Goal: Task Accomplishment & Management: Manage account settings

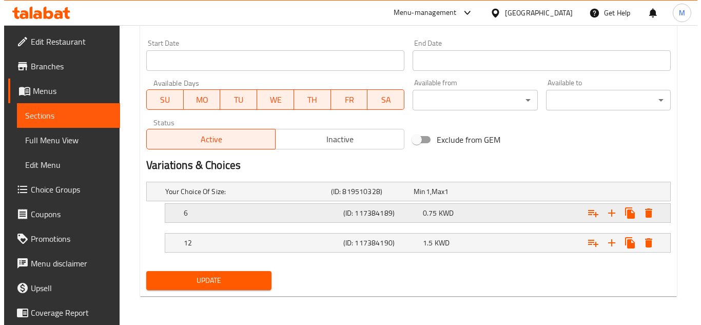
scroll to position [438, 0]
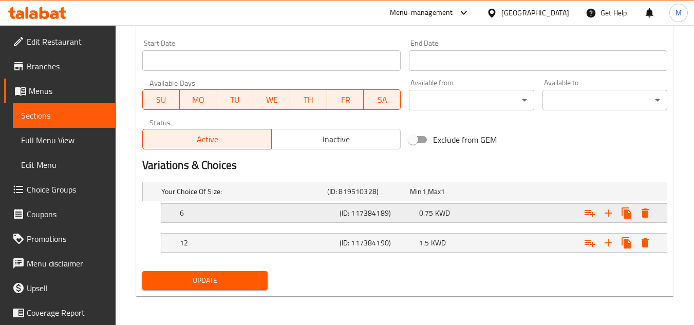
click at [642, 214] on icon "Expand" at bounding box center [644, 212] width 7 height 9
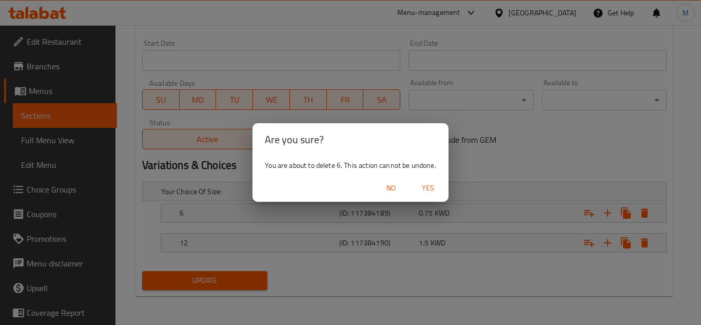
drag, startPoint x: 436, startPoint y: 190, endPoint x: 454, endPoint y: 202, distance: 21.5
click at [436, 190] on span "Yes" at bounding box center [428, 188] width 25 height 13
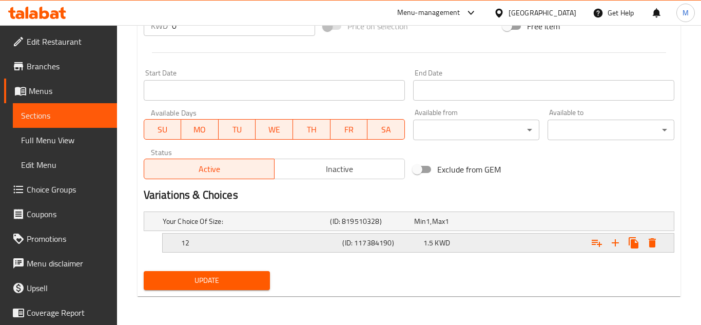
scroll to position [409, 0]
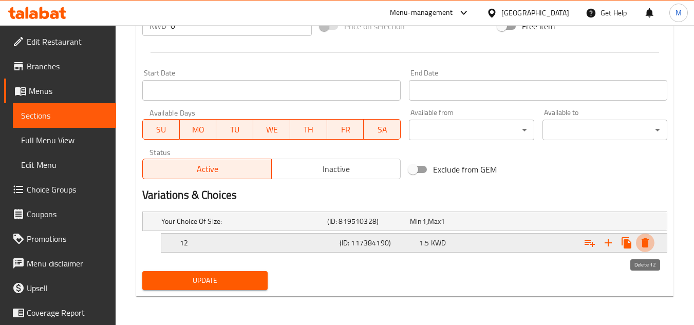
click at [644, 243] on icon "Expand" at bounding box center [644, 242] width 7 height 9
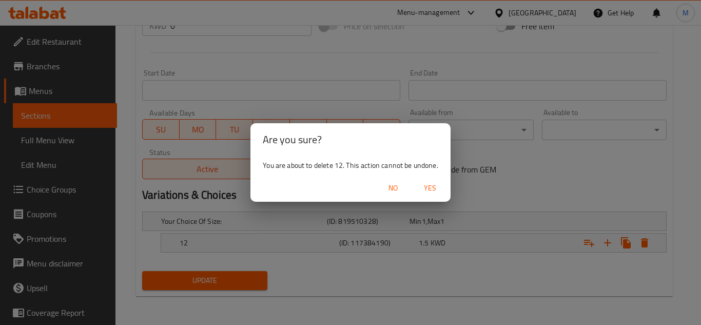
click at [412, 188] on div "No Yes" at bounding box center [351, 188] width 200 height 27
click at [435, 188] on span "Yes" at bounding box center [430, 188] width 25 height 13
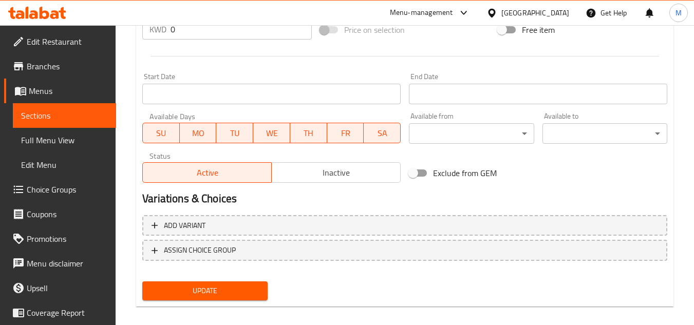
click at [240, 288] on span "Update" at bounding box center [204, 290] width 108 height 13
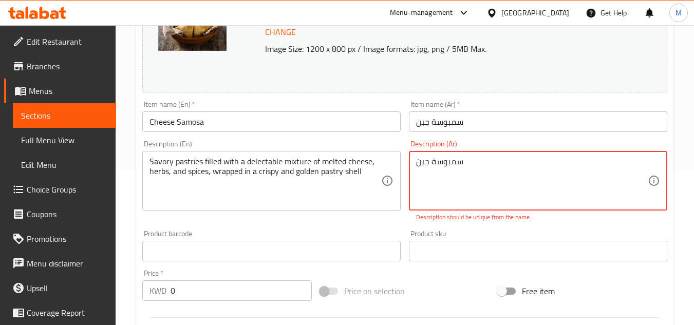
click at [192, 147] on div "Change Image Size: 1200 x 800 px / Image formats: jpg, png / 5MB Max. Item name…" at bounding box center [404, 213] width 533 height 469
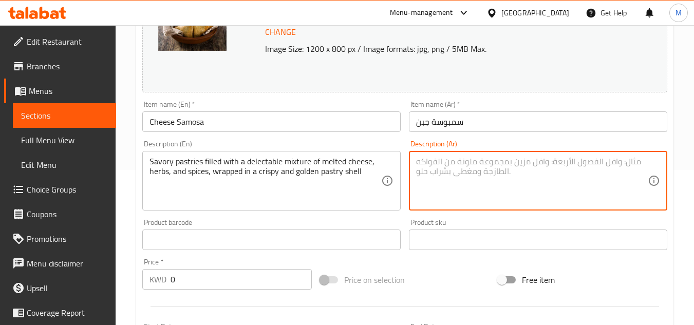
click at [457, 168] on textarea at bounding box center [532, 181] width 232 height 49
click at [457, 169] on textarea at bounding box center [532, 181] width 232 height 49
click at [458, 169] on textarea at bounding box center [532, 181] width 232 height 49
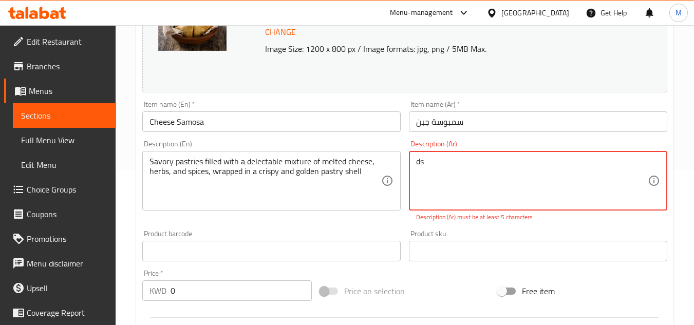
drag, startPoint x: 454, startPoint y: 165, endPoint x: 387, endPoint y: 164, distance: 67.3
click at [387, 164] on div "Change Image Size: 1200 x 800 px / Image formats: jpg, png / 5MB Max. Item name…" at bounding box center [404, 213] width 533 height 469
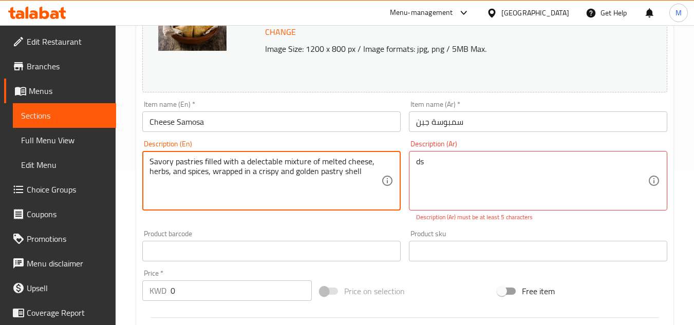
drag, startPoint x: 367, startPoint y: 169, endPoint x: 131, endPoint y: 162, distance: 235.3
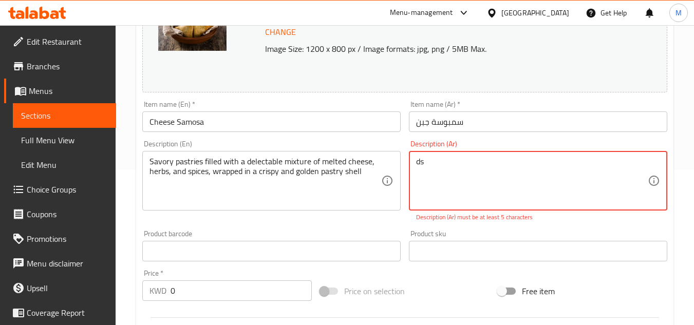
drag, startPoint x: 568, startPoint y: 172, endPoint x: 457, endPoint y: 170, distance: 111.4
click at [475, 174] on textarea "ds" at bounding box center [532, 181] width 232 height 49
drag, startPoint x: 468, startPoint y: 173, endPoint x: 304, endPoint y: 145, distance: 166.6
click at [274, 141] on div "Change Image Size: 1200 x 800 px / Image formats: jpg, png / 5MB Max. Item name…" at bounding box center [404, 213] width 533 height 469
paste textarea "معجنات لذيذة محشوة بمزيج لذيذ من الجبن المذاب والأعشاب والتوابل، ملفوفة في قشرة…"
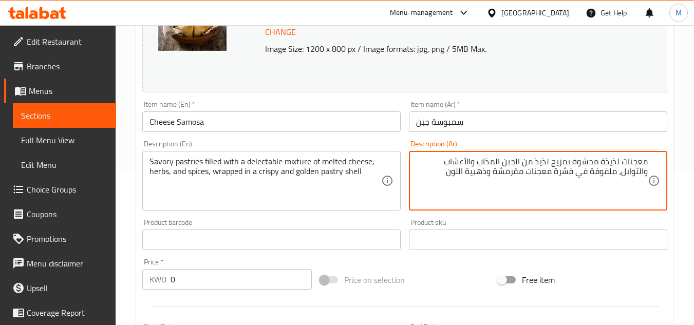
click at [569, 197] on textarea "معجنات لذيذة محشوة بمزيج لذيذ من الجبن المذاب والأعشاب والتوابل، ملفوفة في قشرة…" at bounding box center [532, 181] width 232 height 49
click at [646, 159] on textarea "معجنات لذيذة محشوة بمزيج لذيذ من الجبن المذاب والأعشاب والتوابل، ملفوفة في قشرة…" at bounding box center [532, 181] width 232 height 49
click at [476, 175] on textarea "معجنات لذيذة محشوة بمزيج لذيذ من الجبن المذاب والأعشاب والتوابل، ملفوفة في قشرة…" at bounding box center [532, 181] width 232 height 49
click at [494, 170] on textarea "معجنات لذيذة محشوة بمزيج لذيذ من الجبن المذاب والأعشاب والتوابل، ملفوفة في قشرة…" at bounding box center [532, 181] width 232 height 49
click at [496, 172] on textarea "معجنات لذيذة محشوة بمزيج لذيذ من الجبن المذاب والأعشاب والتوابل، ملفوفة في قشرة…" at bounding box center [532, 181] width 232 height 49
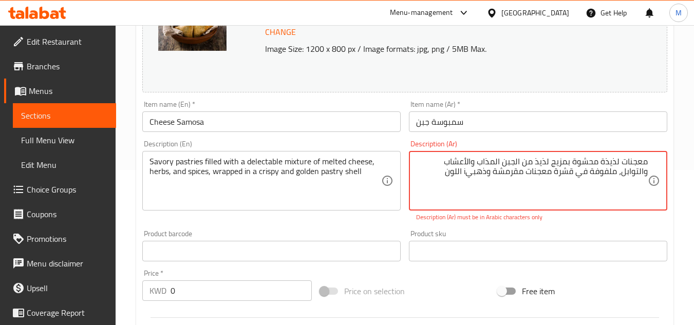
click at [655, 178] on icon at bounding box center [653, 181] width 12 height 12
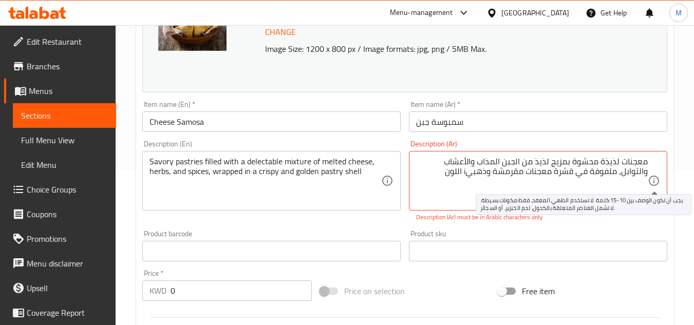
click at [655, 179] on icon at bounding box center [653, 181] width 12 height 12
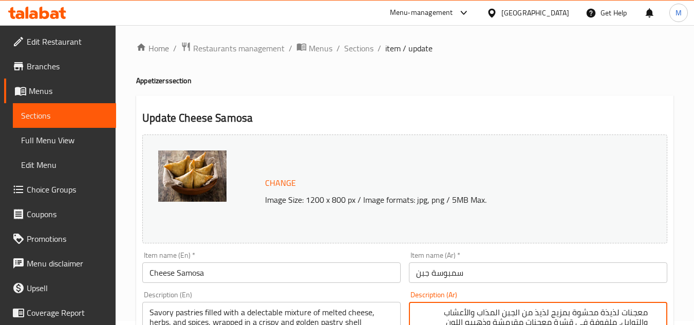
scroll to position [0, 0]
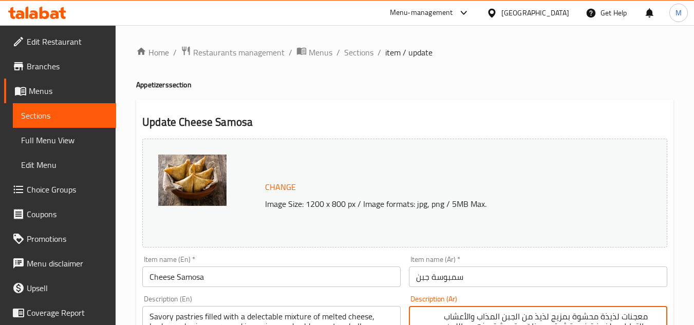
type textarea "معجنات لذيذة محشوة بمزيج لذيذ من الجبن المذاب والأعشاب والتوابل، ملفوفة في قشرة…"
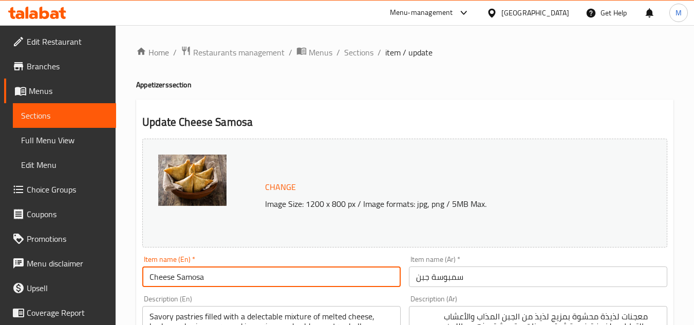
drag, startPoint x: 207, startPoint y: 279, endPoint x: 75, endPoint y: 278, distance: 132.0
click at [366, 55] on span "Sections" at bounding box center [358, 52] width 29 height 12
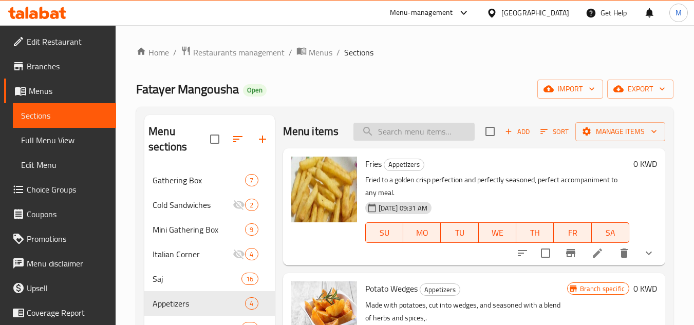
click at [410, 137] on input "search" at bounding box center [413, 132] width 121 height 18
paste input "Cheese Samosa"
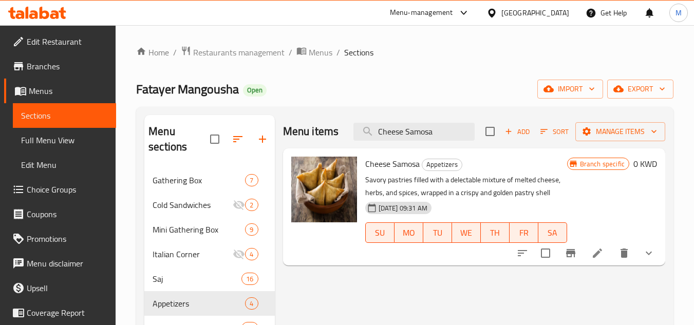
type input "Cheese Samosa"
click at [648, 255] on icon "show more" at bounding box center [648, 254] width 6 height 4
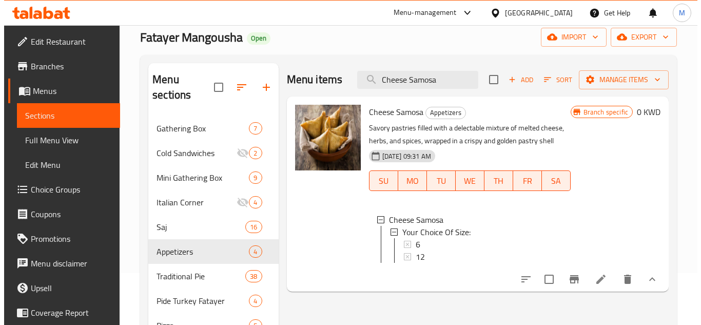
scroll to position [51, 0]
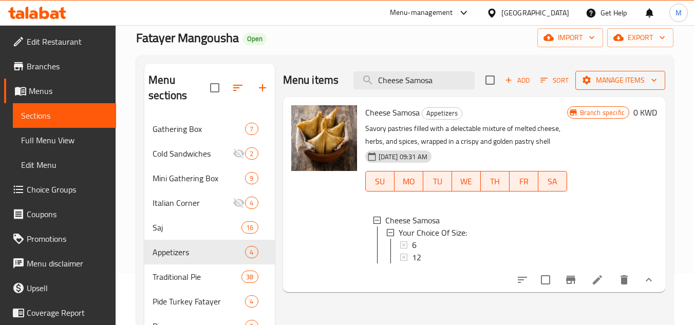
click at [625, 84] on span "Manage items" at bounding box center [619, 80] width 73 height 13
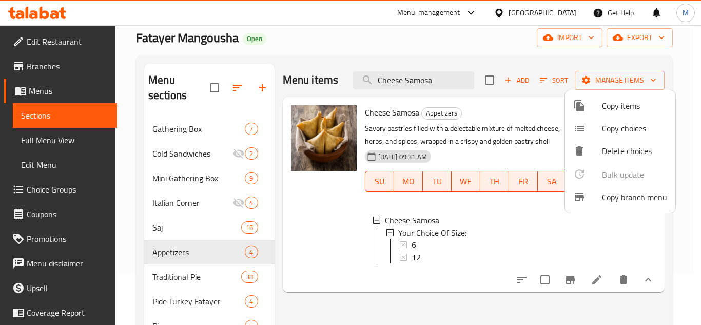
click at [620, 150] on span "Delete choices" at bounding box center [634, 151] width 65 height 12
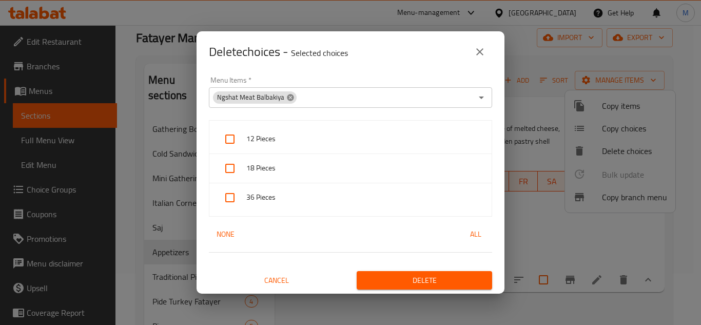
click at [289, 98] on icon at bounding box center [290, 97] width 8 height 8
click at [301, 102] on input "Menu Items   *" at bounding box center [342, 97] width 260 height 14
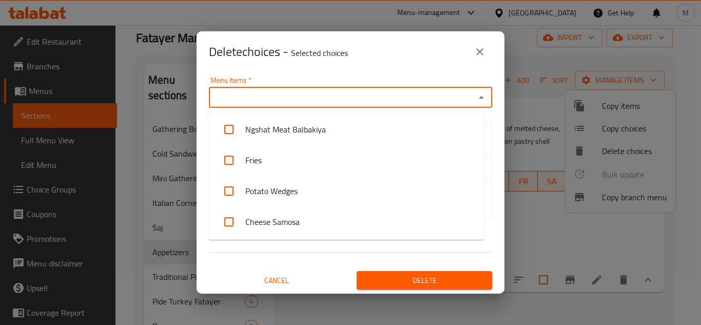
paste input "Cheese Samosa"
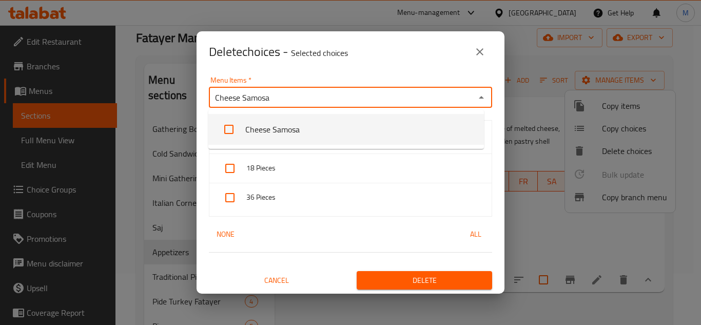
type input "Cheese Samosa"
click at [249, 173] on span "18 Pieces" at bounding box center [364, 168] width 237 height 13
checkbox input "true"
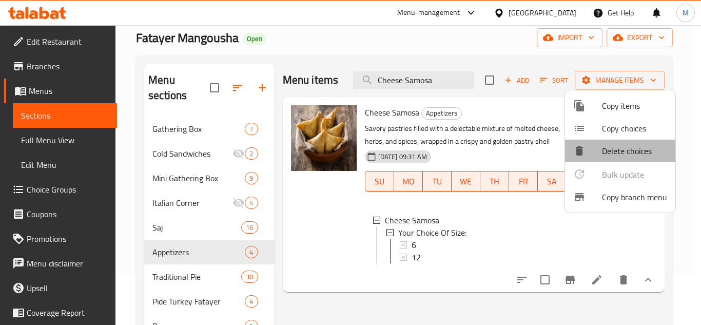
click at [626, 154] on span "Delete choices" at bounding box center [634, 151] width 65 height 12
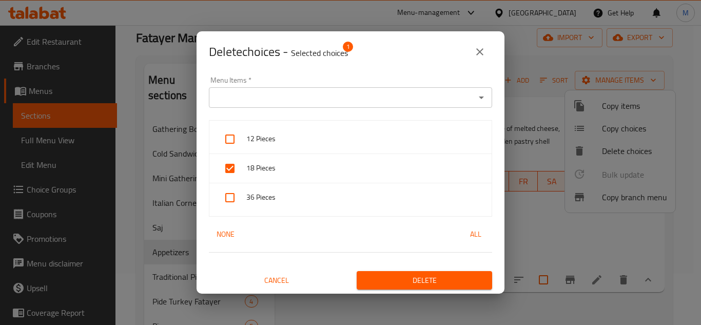
click at [239, 168] on input "checkbox" at bounding box center [230, 168] width 25 height 25
checkbox input "false"
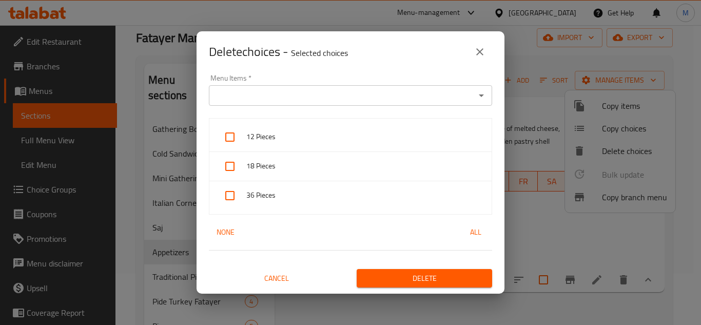
click at [274, 93] on input "Menu Items   *" at bounding box center [342, 95] width 260 height 14
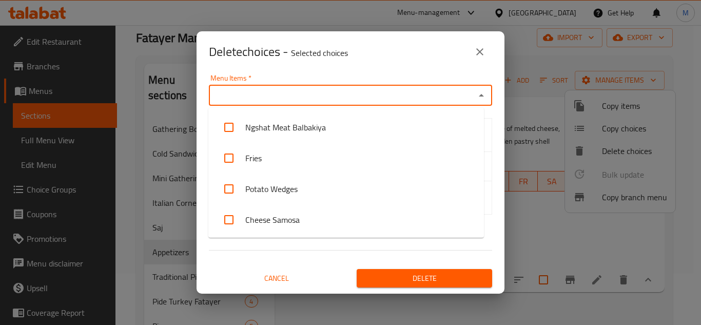
paste input "Cheese Samosa"
type input "Cheese Samosa"
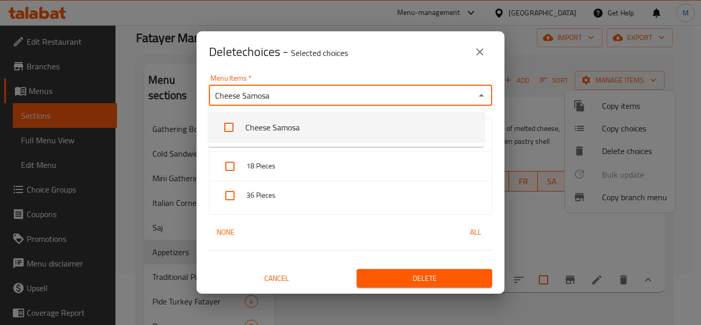
click at [218, 122] on input "checkbox" at bounding box center [229, 127] width 25 height 25
checkbox input "false"
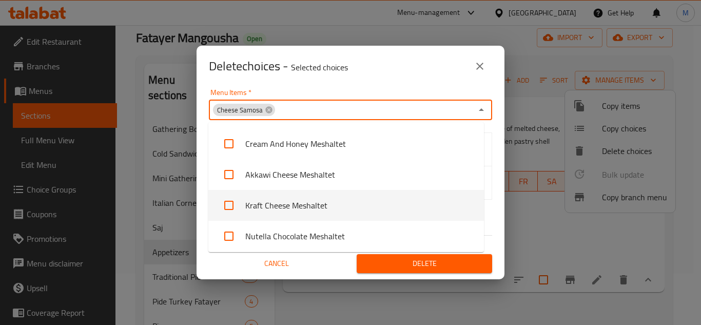
scroll to position [248, 0]
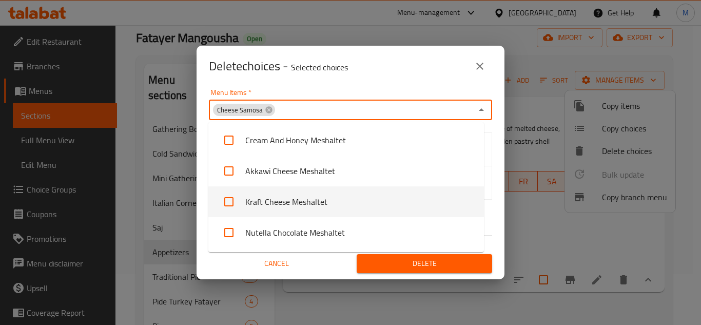
click at [492, 180] on div "Menu Items   * Cheese Samosa Menu Items * 6 12 None All Cancel Delete" at bounding box center [351, 183] width 308 height 193
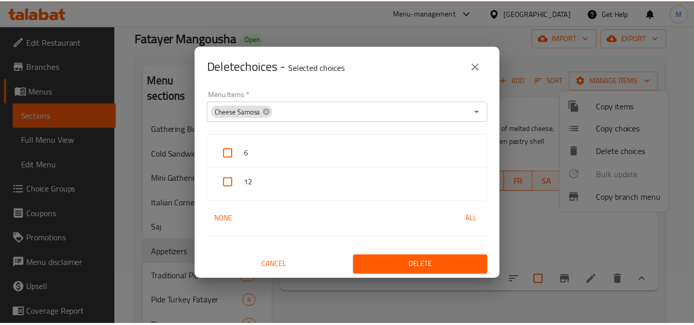
scroll to position [0, 0]
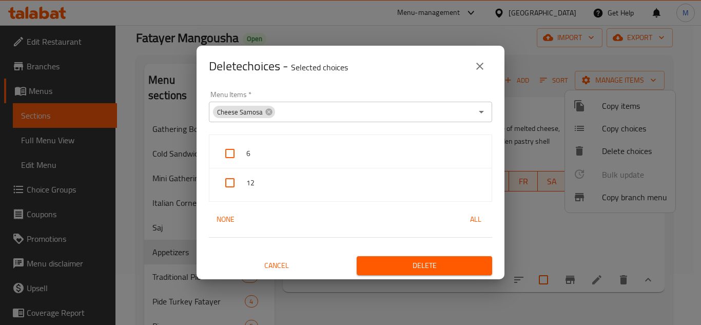
click at [349, 164] on div "6" at bounding box center [350, 153] width 282 height 29
checkbox input "true"
click at [343, 190] on div "12" at bounding box center [350, 182] width 282 height 29
checkbox input "true"
click at [442, 262] on span "Delete" at bounding box center [424, 265] width 119 height 13
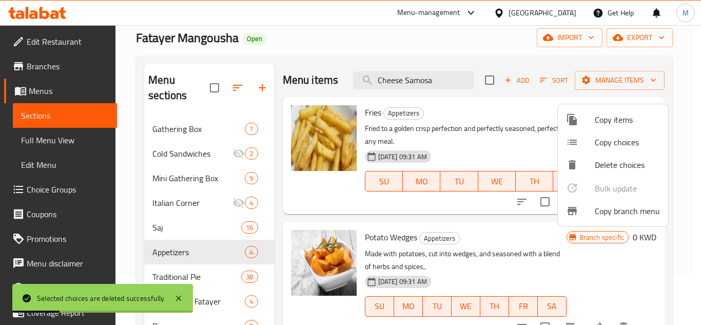
click at [427, 78] on div at bounding box center [350, 162] width 701 height 325
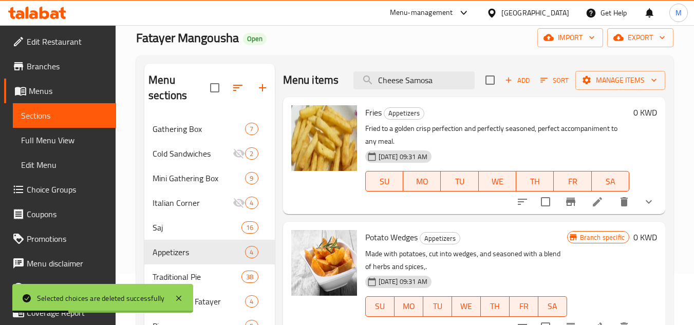
drag, startPoint x: 436, startPoint y: 87, endPoint x: 292, endPoint y: 93, distance: 144.4
click at [292, 93] on div "Menu items Cheese Samosa Add Sort Manage items" at bounding box center [474, 80] width 382 height 33
paste input "Cheese Samosa"
type input "Cheese Samosa"
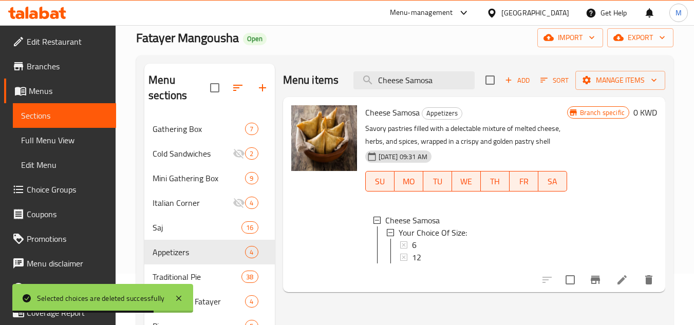
click at [622, 286] on icon at bounding box center [622, 280] width 12 height 12
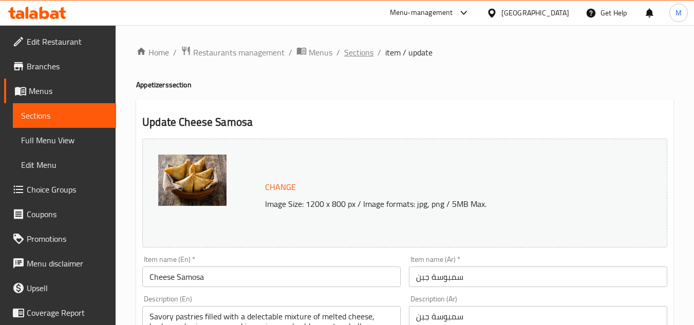
click at [365, 55] on span "Sections" at bounding box center [358, 52] width 29 height 12
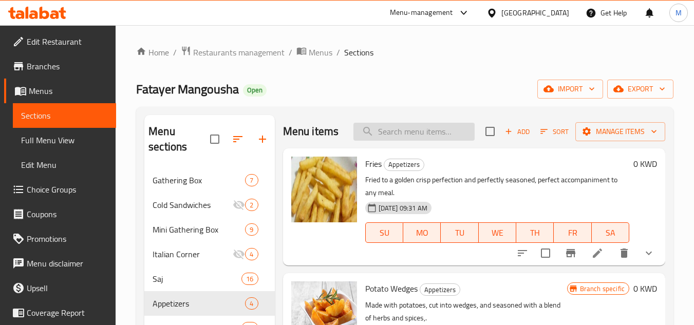
click at [420, 137] on input "search" at bounding box center [413, 132] width 121 height 18
click at [620, 138] on span "Manage items" at bounding box center [619, 131] width 73 height 13
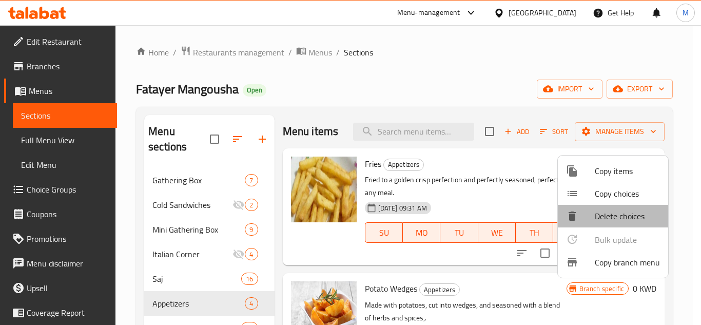
click at [614, 214] on span "Delete choices" at bounding box center [627, 216] width 65 height 12
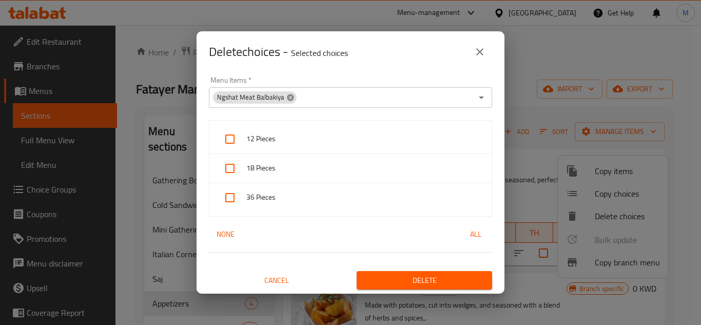
click at [287, 100] on icon at bounding box center [290, 97] width 7 height 7
click at [310, 101] on input "Menu Items   *" at bounding box center [342, 97] width 260 height 14
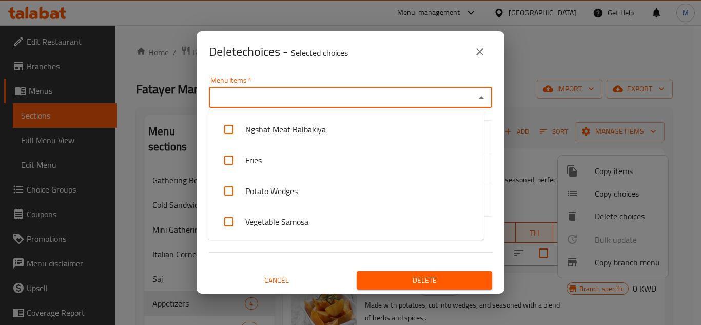
paste input "Vegetable Samosa"
type input "Vegetable Samosa"
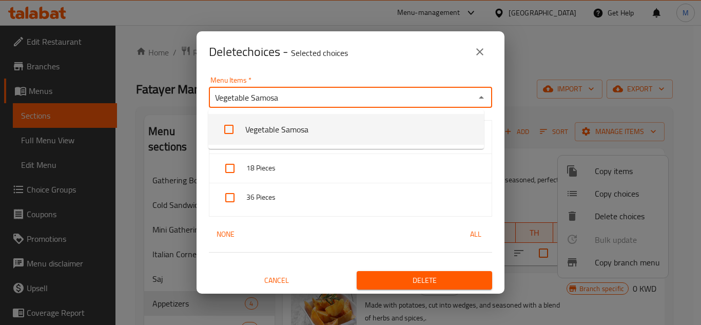
click at [247, 128] on li "Vegetable Samosa" at bounding box center [346, 129] width 276 height 31
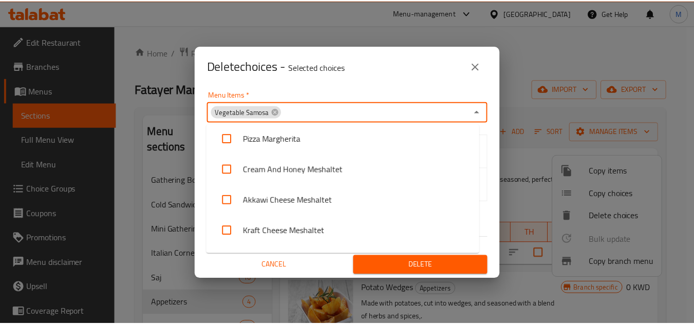
scroll to position [217, 0]
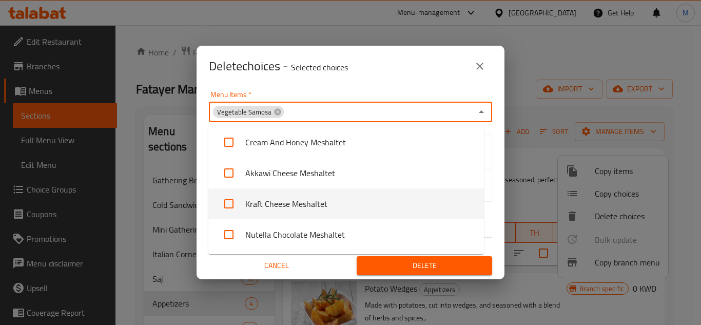
click at [491, 175] on div "Menu Items   * Vegetable Samosa Menu Items * 12 24 None All Cancel Delete" at bounding box center [351, 183] width 308 height 193
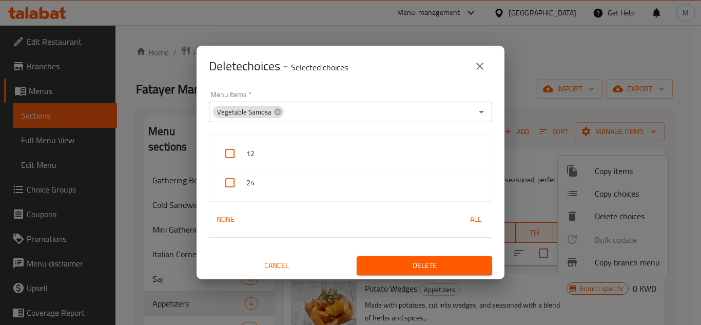
click at [231, 146] on input "checkbox" at bounding box center [230, 153] width 25 height 25
checkbox input "true"
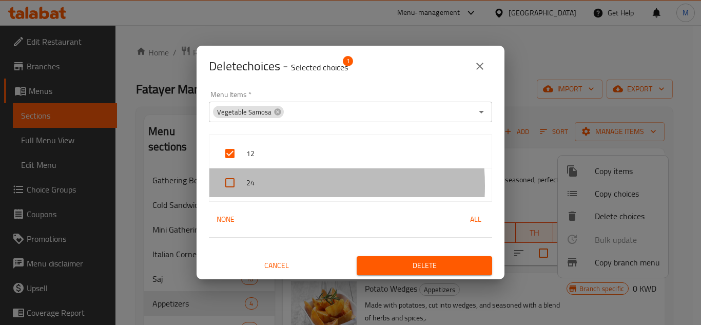
click at [261, 186] on span "24" at bounding box center [364, 183] width 237 height 13
checkbox input "true"
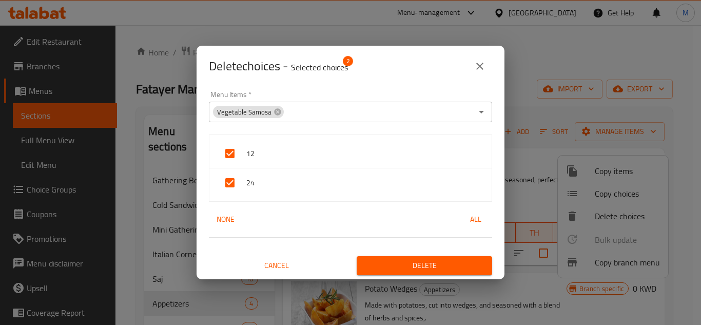
click at [440, 259] on button "Delete" at bounding box center [425, 265] width 136 height 19
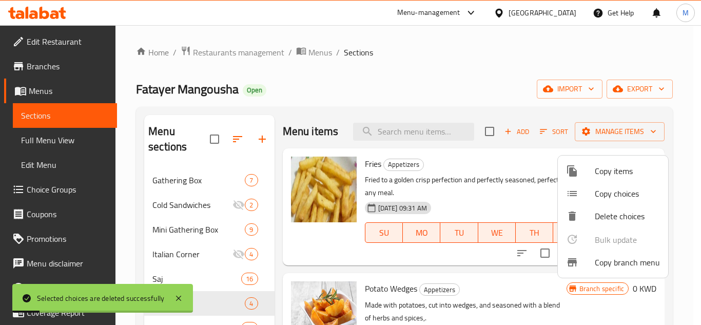
click at [419, 140] on div at bounding box center [350, 162] width 701 height 325
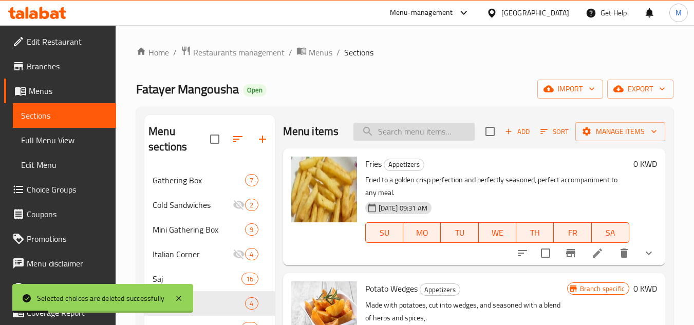
click at [417, 141] on input "search" at bounding box center [413, 132] width 121 height 18
paste input "Vegetable Samosa"
type input "Vegetable Samosa"
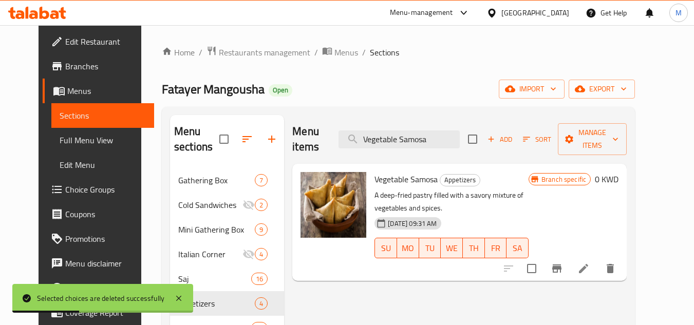
click at [589, 262] on icon at bounding box center [583, 268] width 12 height 12
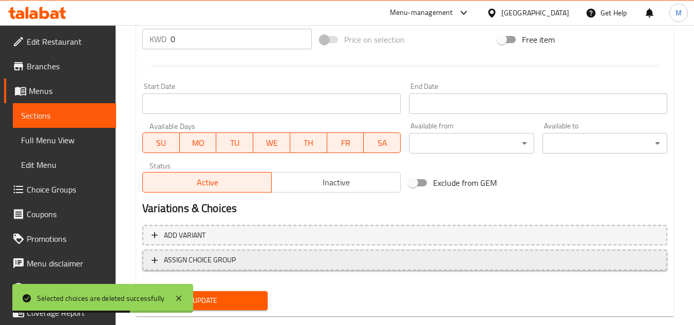
scroll to position [415, 0]
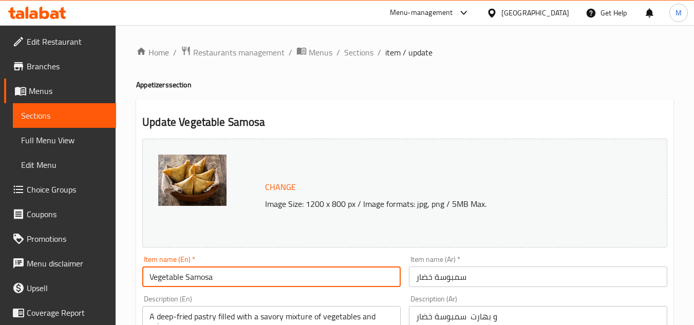
drag, startPoint x: 223, startPoint y: 277, endPoint x: 129, endPoint y: 275, distance: 94.0
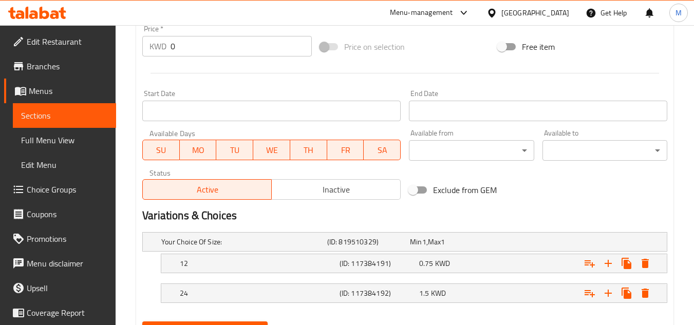
scroll to position [387, 0]
